Goal: Task Accomplishment & Management: Use online tool/utility

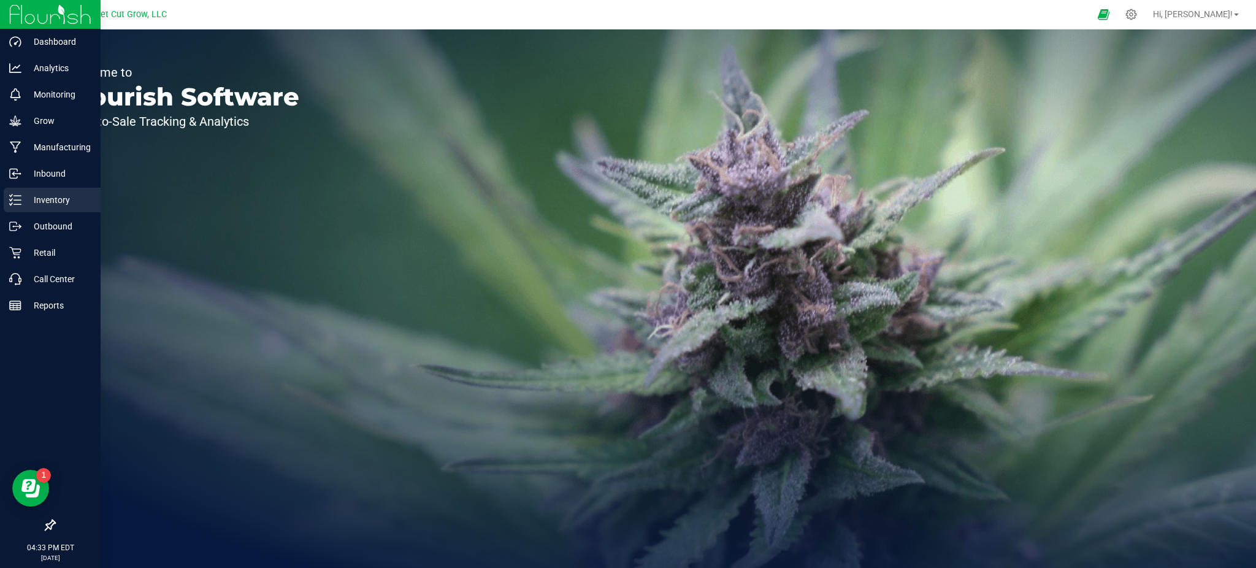
click at [61, 203] on p "Inventory" at bounding box center [58, 200] width 74 height 15
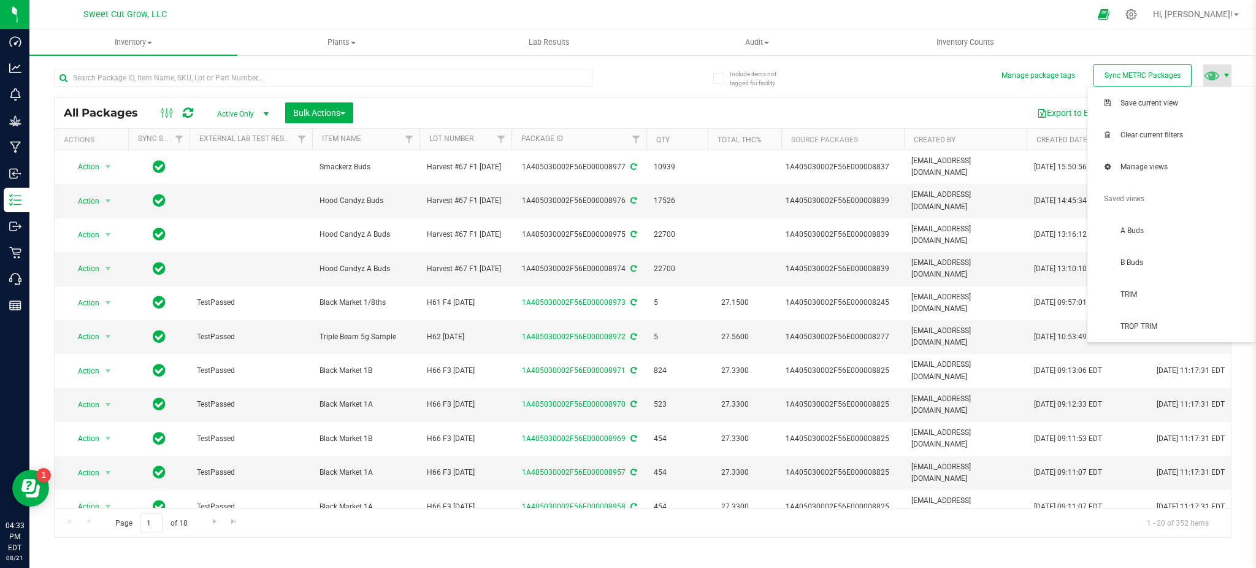
click at [1227, 75] on span at bounding box center [1227, 76] width 10 height 10
click at [1156, 230] on span "A Buds" at bounding box center [1185, 231] width 128 height 10
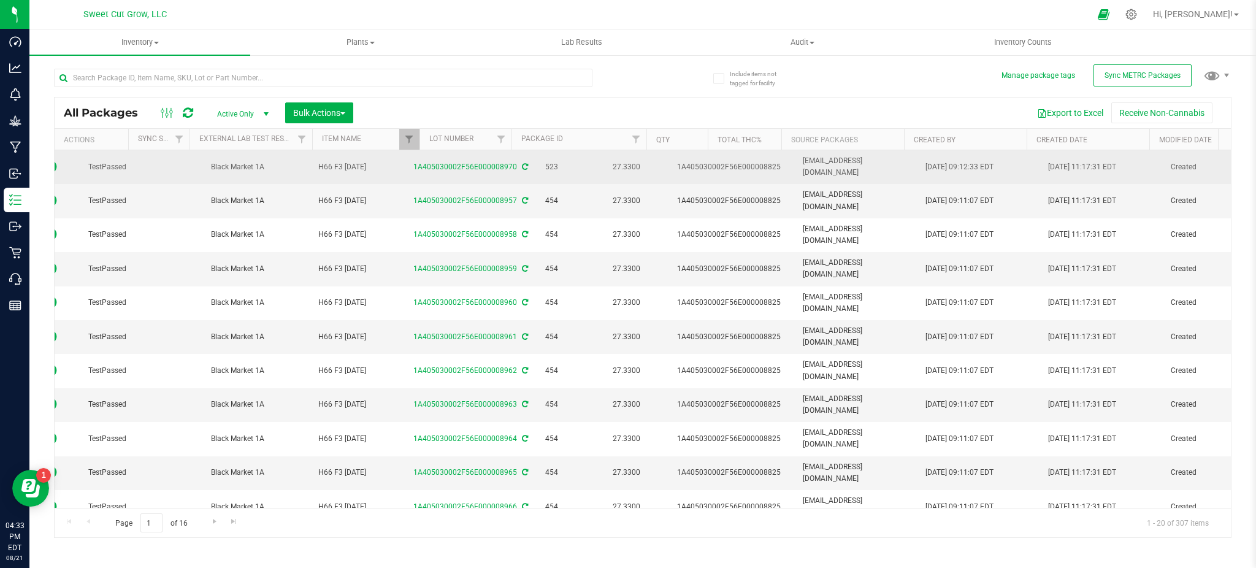
scroll to position [0, 121]
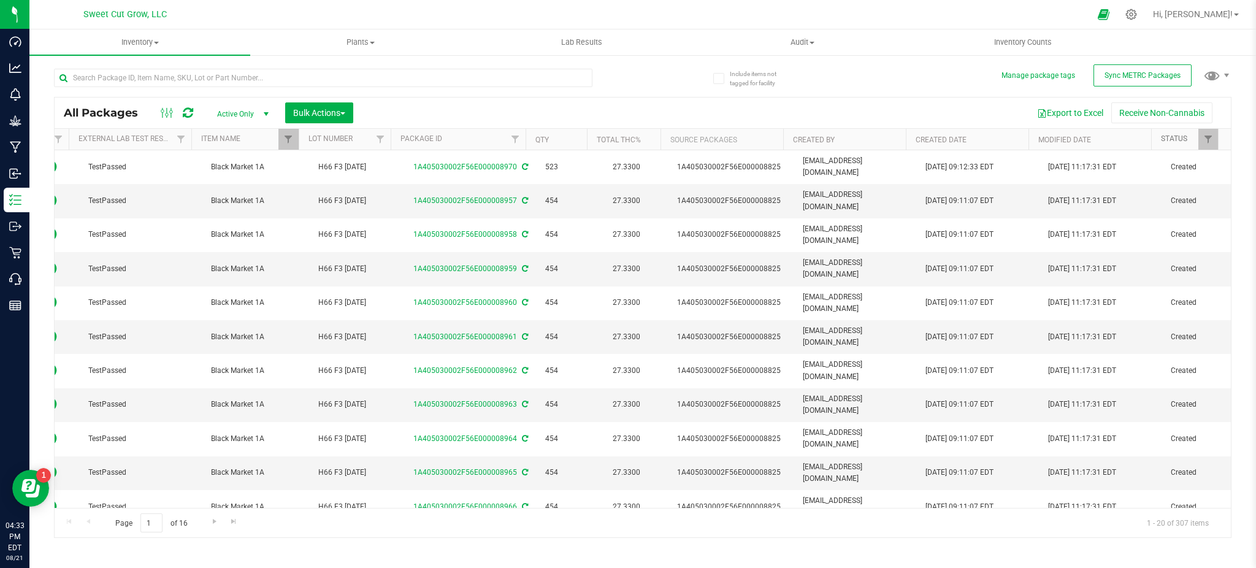
click at [1183, 138] on link "Status" at bounding box center [1174, 138] width 26 height 9
click at [1183, 138] on link "Status" at bounding box center [1181, 138] width 40 height 9
click at [1072, 114] on button "Export to Excel" at bounding box center [1070, 112] width 82 height 21
click at [1218, 80] on span at bounding box center [1212, 75] width 18 height 18
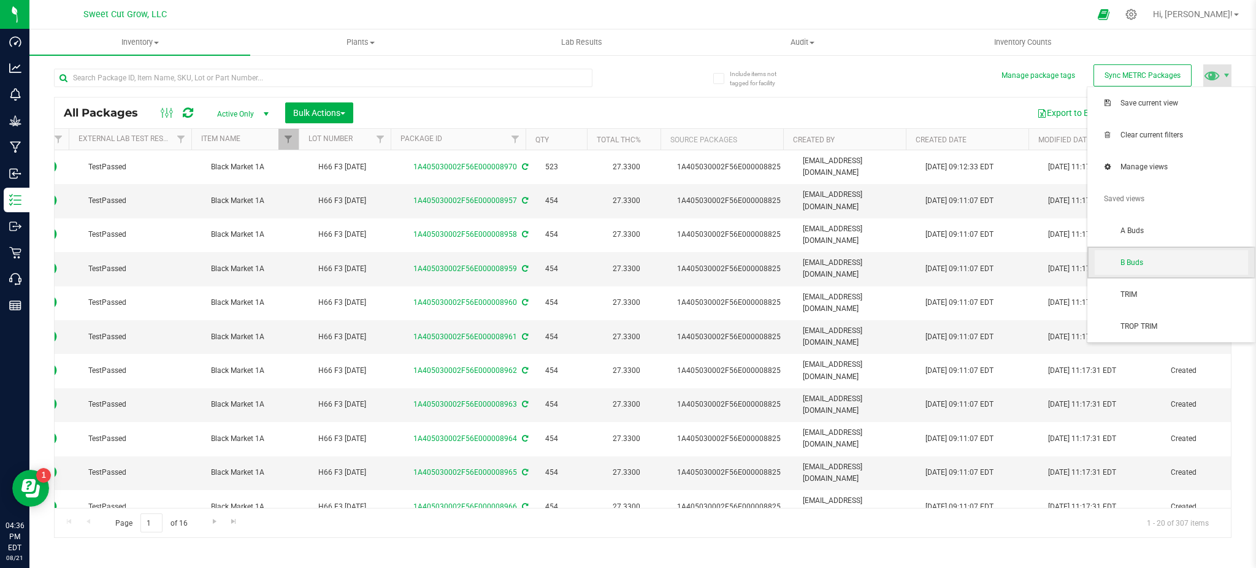
click at [1152, 261] on span "B Buds" at bounding box center [1185, 263] width 128 height 10
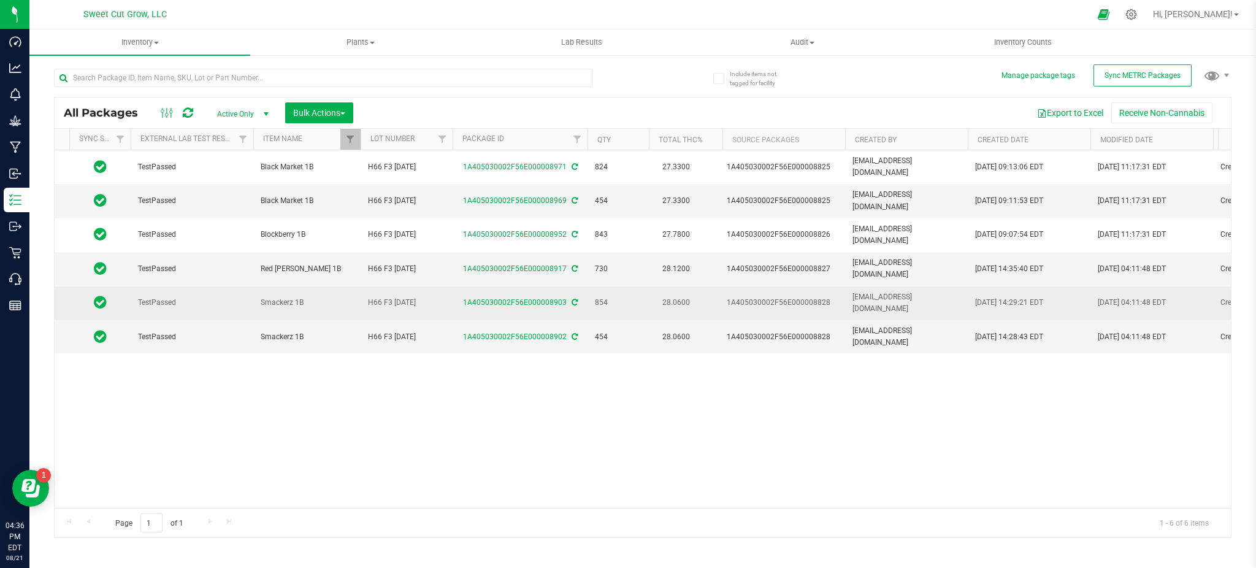
scroll to position [0, 121]
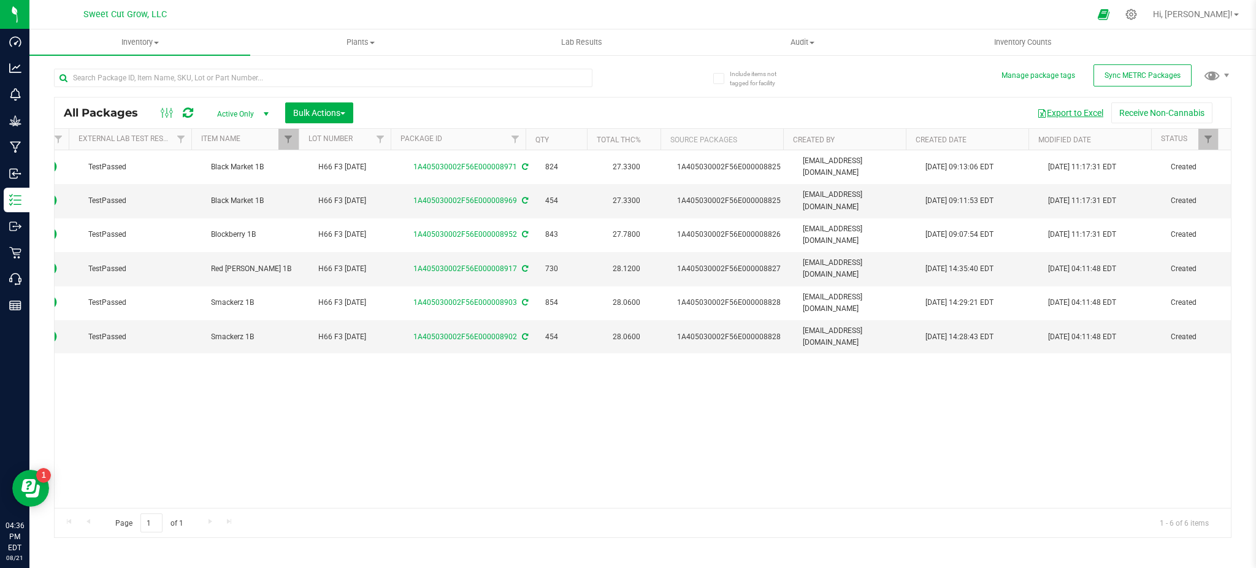
click at [1067, 110] on button "Export to Excel" at bounding box center [1070, 112] width 82 height 21
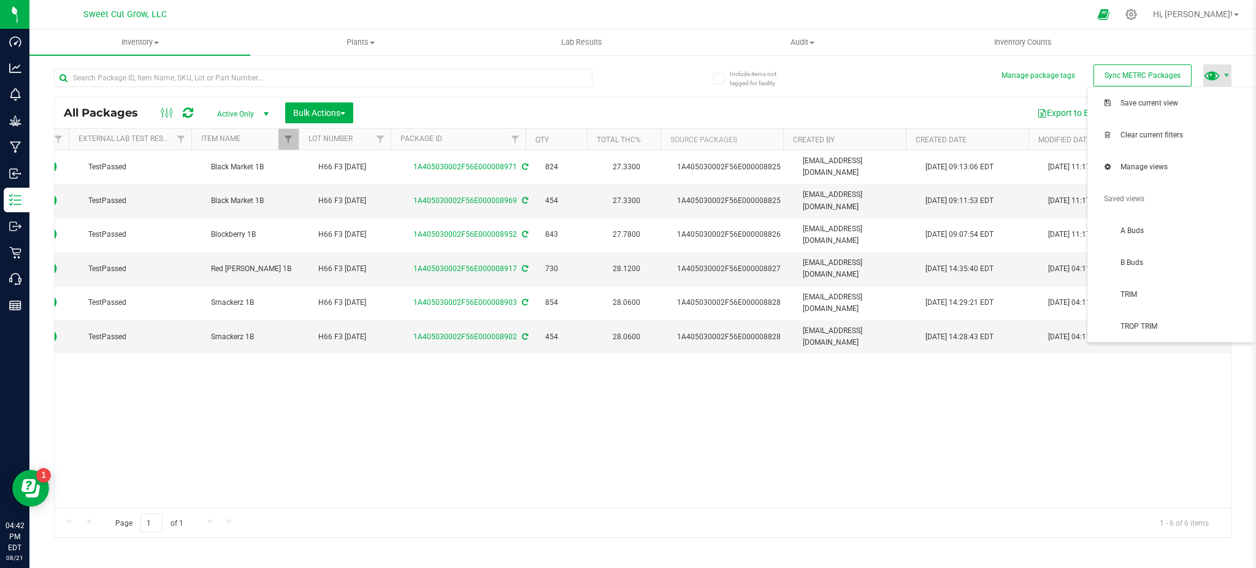
click at [1219, 77] on span at bounding box center [1212, 75] width 18 height 18
click at [1160, 229] on span "A Buds" at bounding box center [1185, 231] width 128 height 10
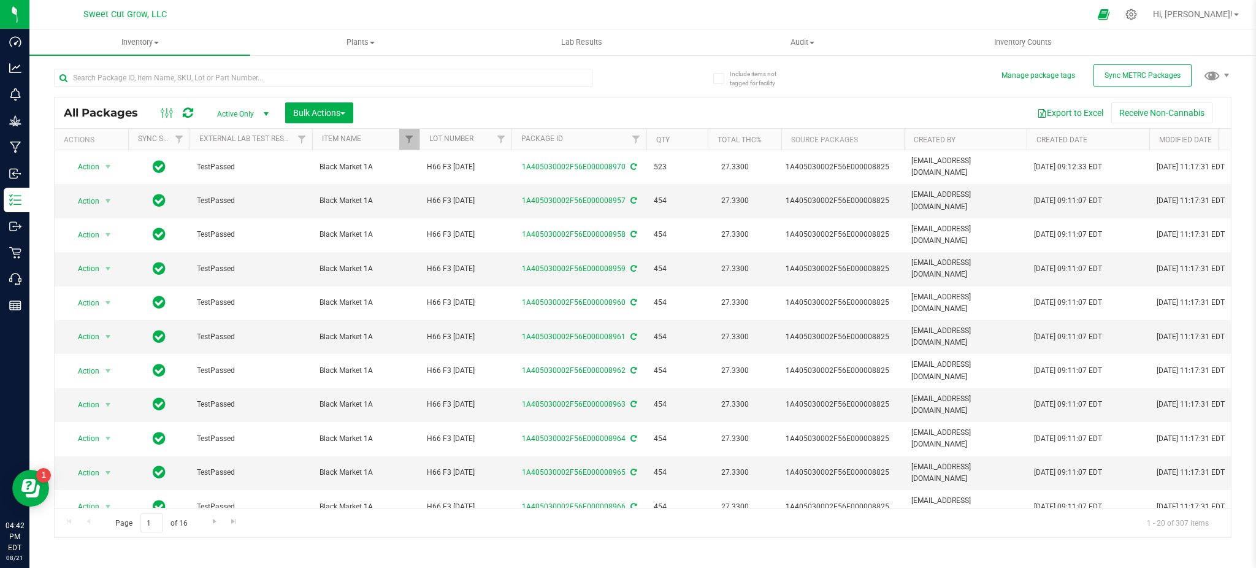
scroll to position [0, 121]
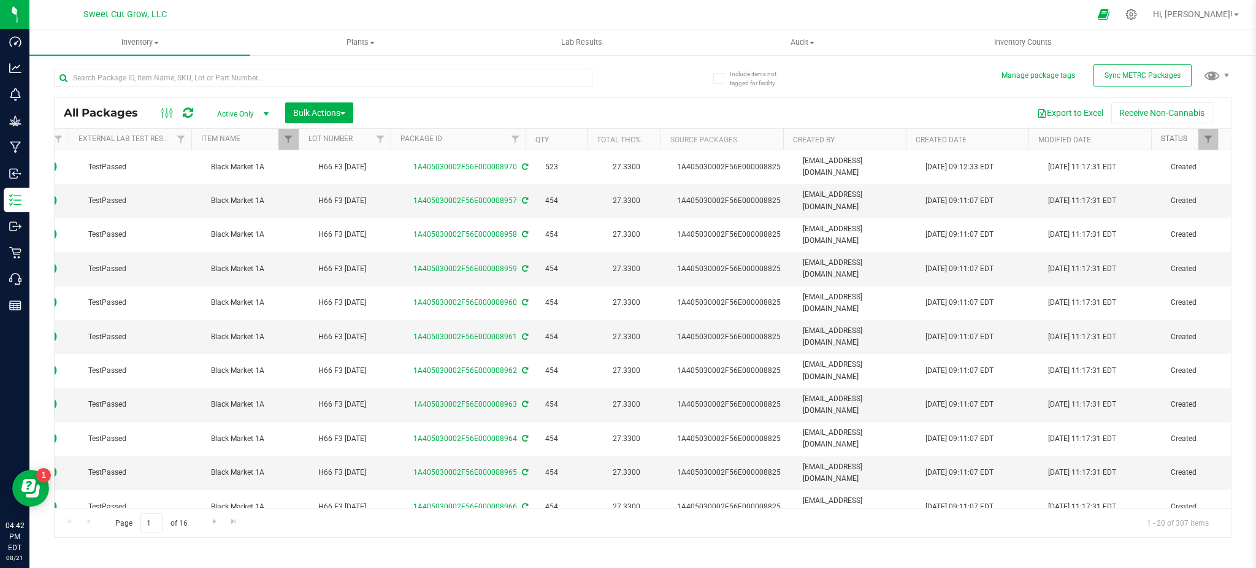
click at [1180, 142] on link "Status" at bounding box center [1174, 138] width 26 height 9
click at [1180, 142] on link "Status" at bounding box center [1181, 138] width 40 height 9
